Goal: Information Seeking & Learning: Learn about a topic

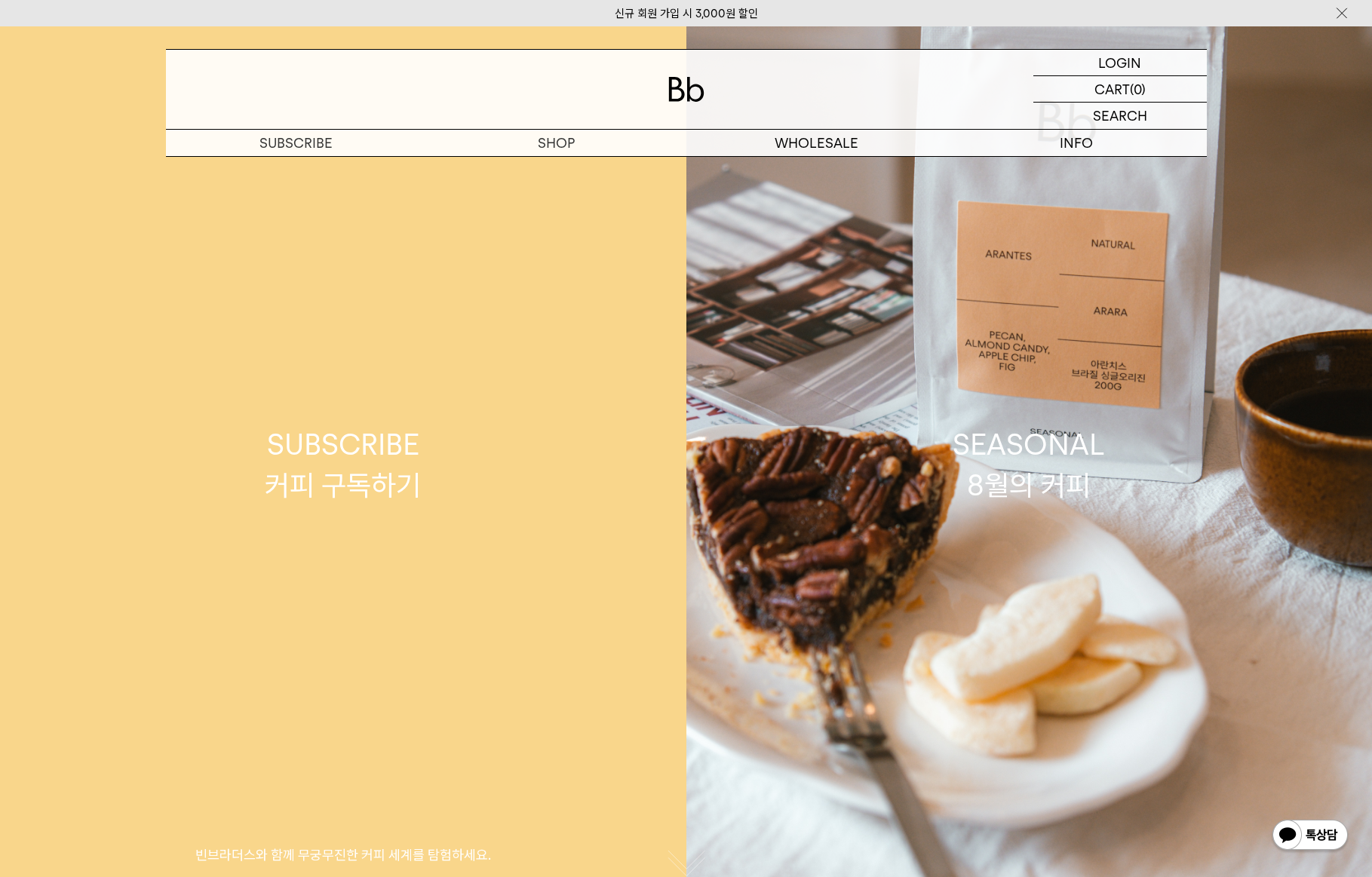
click at [609, 524] on link "SUBSCRIBE 커피 구독하기 빈브라더스와 함께 무궁무진한 커피 세계를 탐험하세요." at bounding box center [343, 465] width 686 height 877
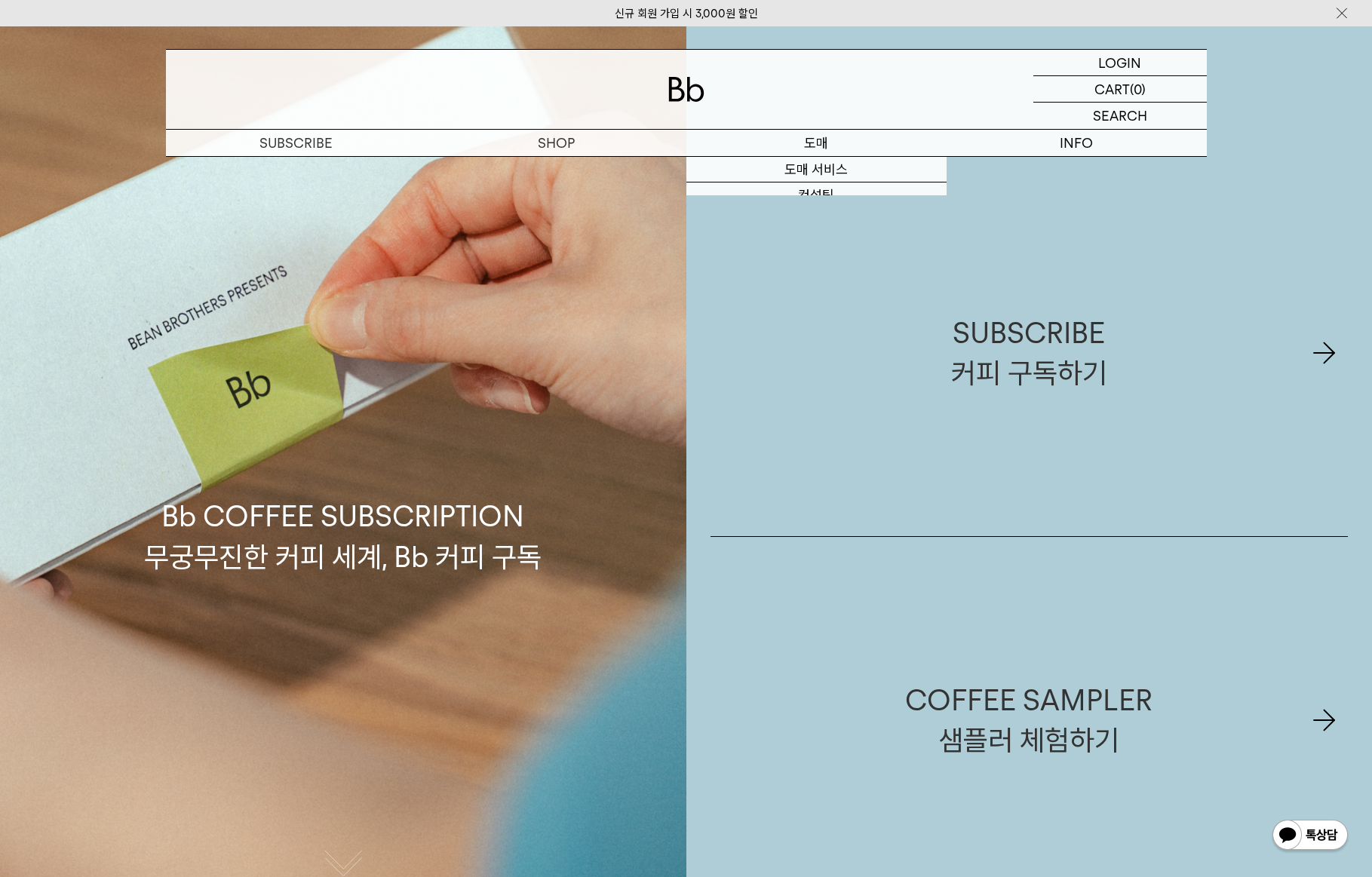
click at [817, 144] on p "도매" at bounding box center [817, 142] width 261 height 27
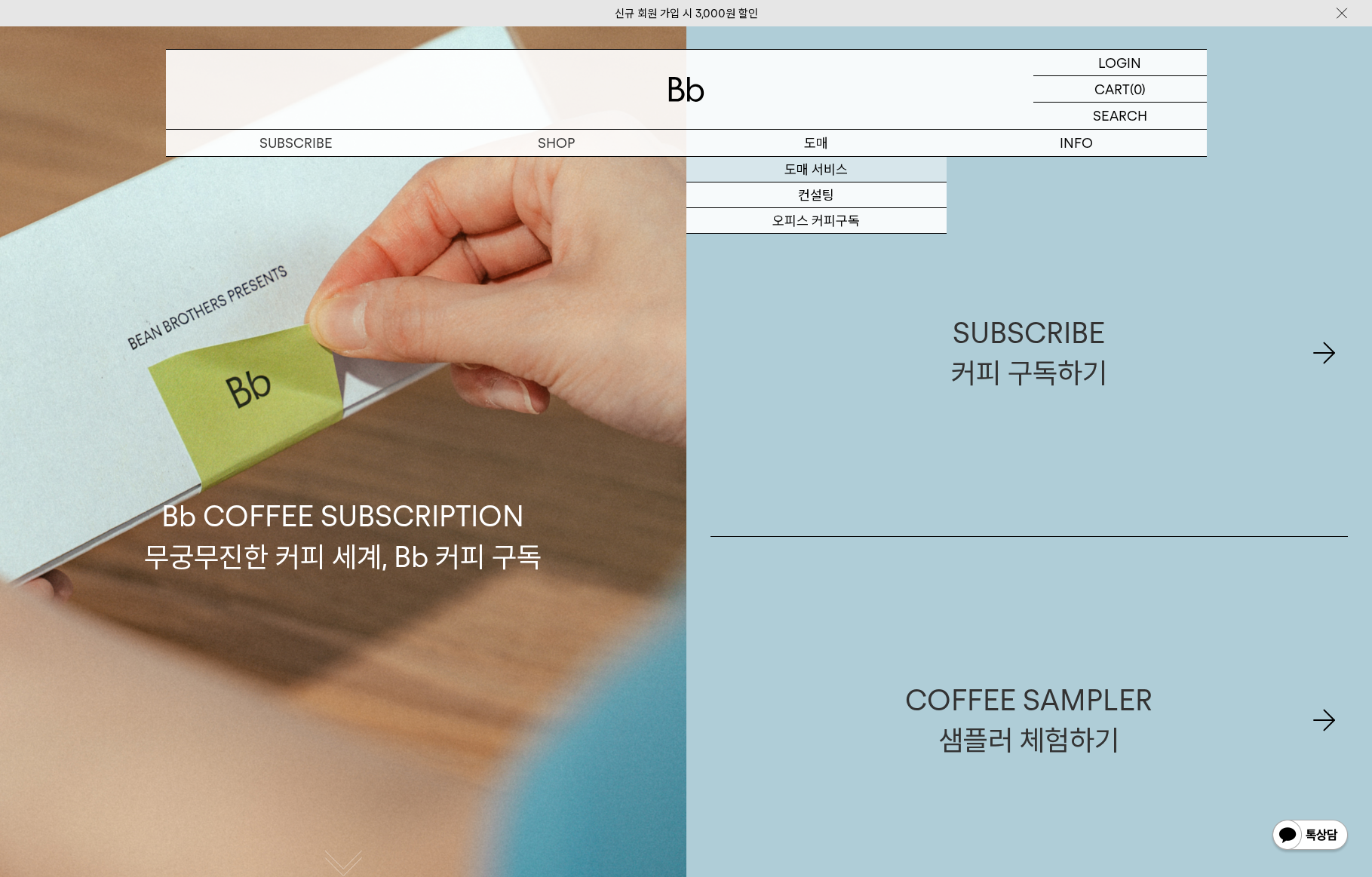
click at [811, 163] on link "도매 서비스" at bounding box center [817, 170] width 261 height 26
